Goal: Transaction & Acquisition: Book appointment/travel/reservation

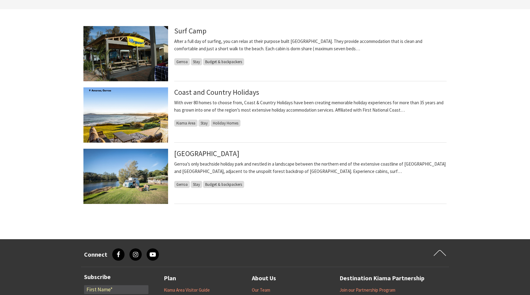
scroll to position [147, 0]
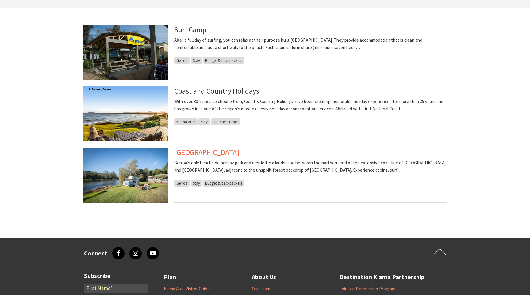
click at [220, 151] on link "[GEOGRAPHIC_DATA]" at bounding box center [206, 153] width 65 height 10
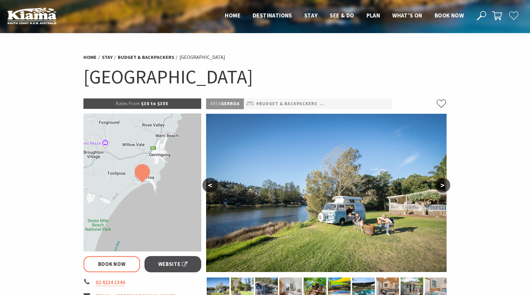
select select "3"
select select "2"
click at [441, 186] on button ">" at bounding box center [442, 185] width 15 height 15
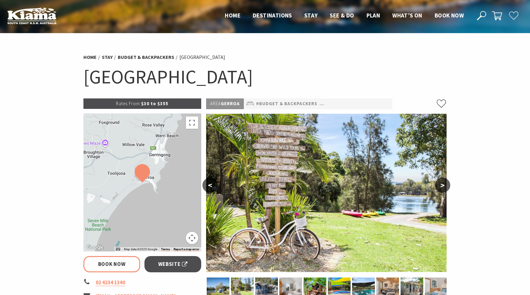
click at [441, 186] on button ">" at bounding box center [442, 185] width 15 height 15
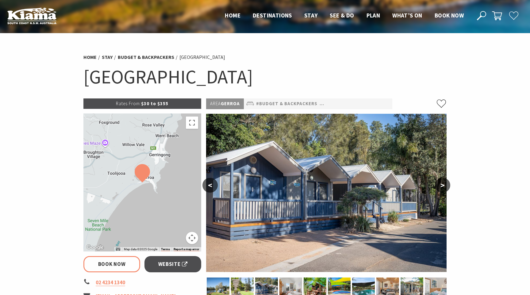
click at [441, 186] on button ">" at bounding box center [442, 185] width 15 height 15
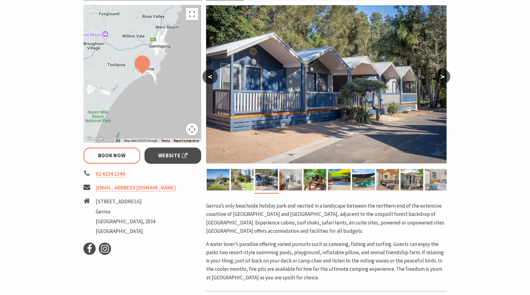
scroll to position [112, 0]
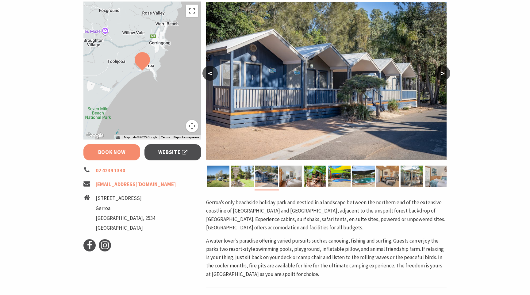
click at [106, 153] on link "Book Now" at bounding box center [111, 152] width 57 height 16
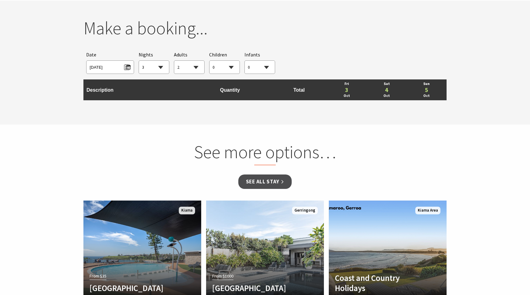
scroll to position [574, 0]
select select "3"
